Goal: Transaction & Acquisition: Download file/media

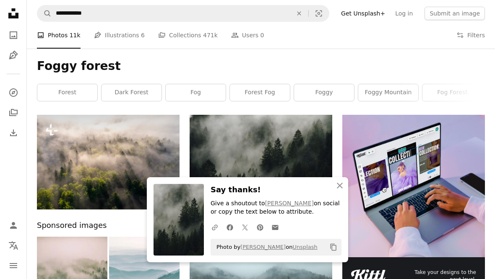
scroll to position [37, 0]
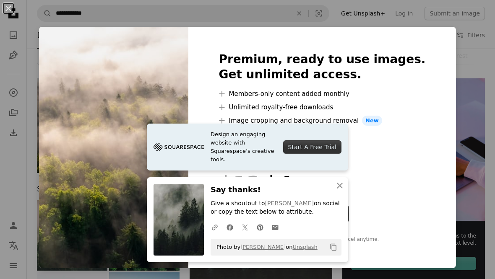
click at [454, 90] on div "An X shape Premium, ready to use images. Get unlimited access. A plus sign Memb…" at bounding box center [247, 139] width 495 height 279
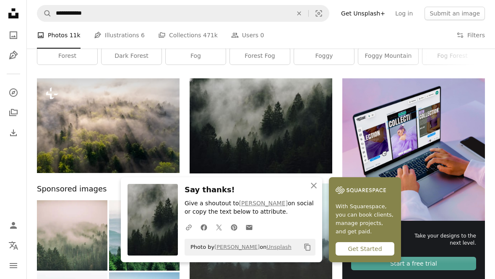
click at [78, 132] on img at bounding box center [108, 125] width 143 height 95
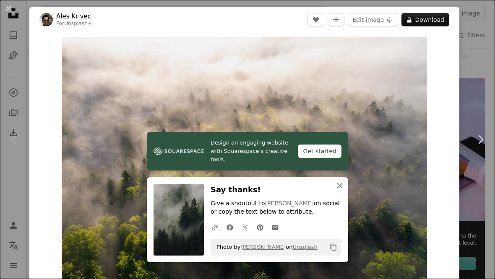
scroll to position [0, 99]
click at [308, 160] on img "Zoom in on this image" at bounding box center [245, 158] width 366 height 243
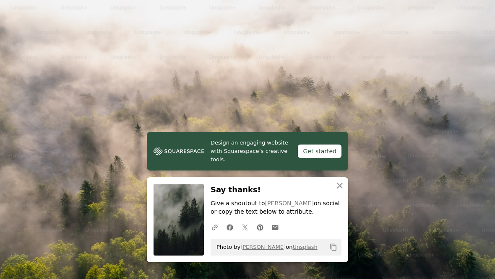
scroll to position [5, 0]
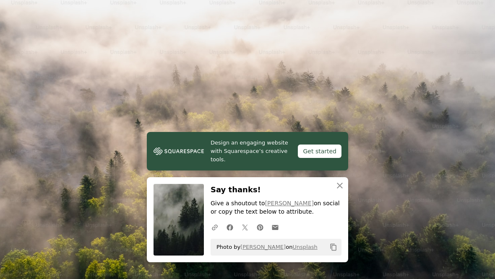
click at [342, 191] on icon "An X shape" at bounding box center [340, 186] width 10 height 10
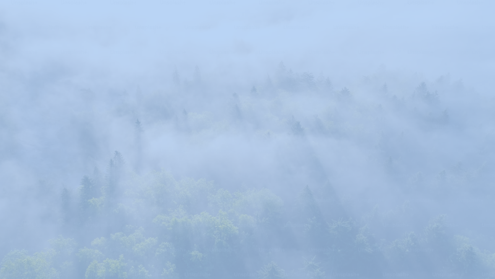
click at [470, 167] on img "Zoom out on this image" at bounding box center [248, 160] width 496 height 330
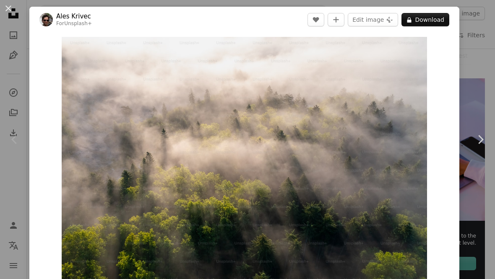
click at [431, 18] on button "A lock Download" at bounding box center [426, 19] width 48 height 13
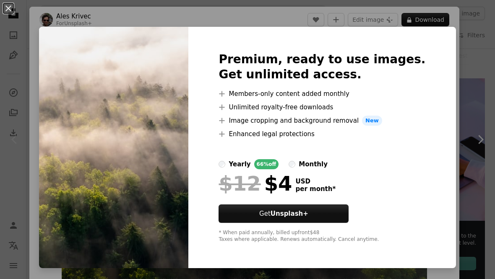
click at [450, 83] on div "An X shape Premium, ready to use images. Get unlimited access. A plus sign Memb…" at bounding box center [247, 139] width 495 height 279
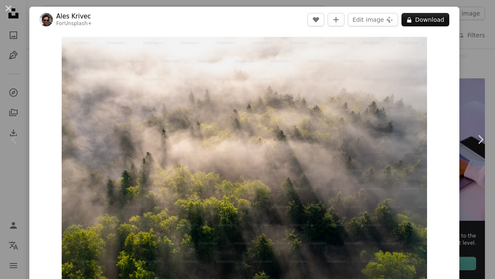
click at [470, 104] on div "An X shape Chevron left Chevron right Ales Krivec For Unsplash+ A heart A plus …" at bounding box center [247, 139] width 495 height 279
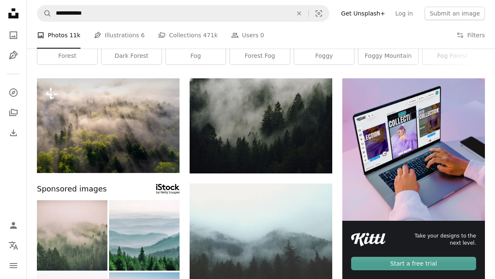
click at [314, 159] on icon "Arrow pointing down" at bounding box center [315, 158] width 7 height 10
